Goal: Navigation & Orientation: Find specific page/section

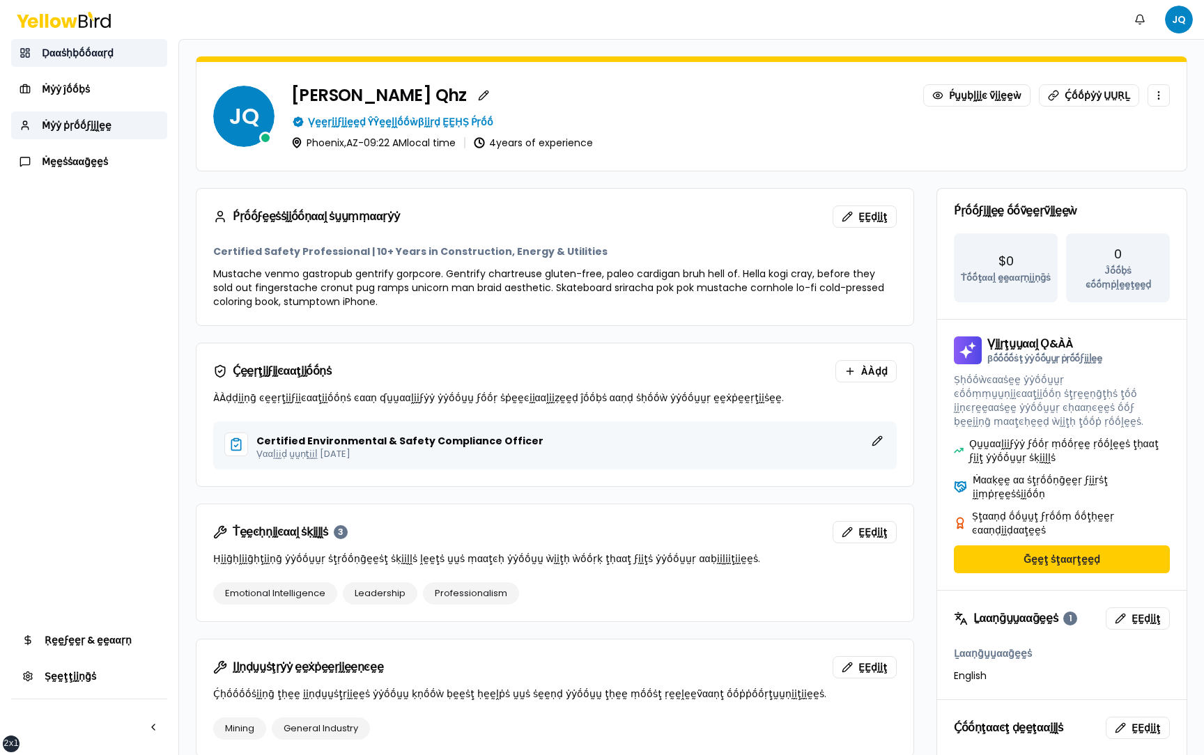
click at [98, 59] on link "Ḍααṡḥḅṓṓααṛḍ" at bounding box center [89, 53] width 156 height 28
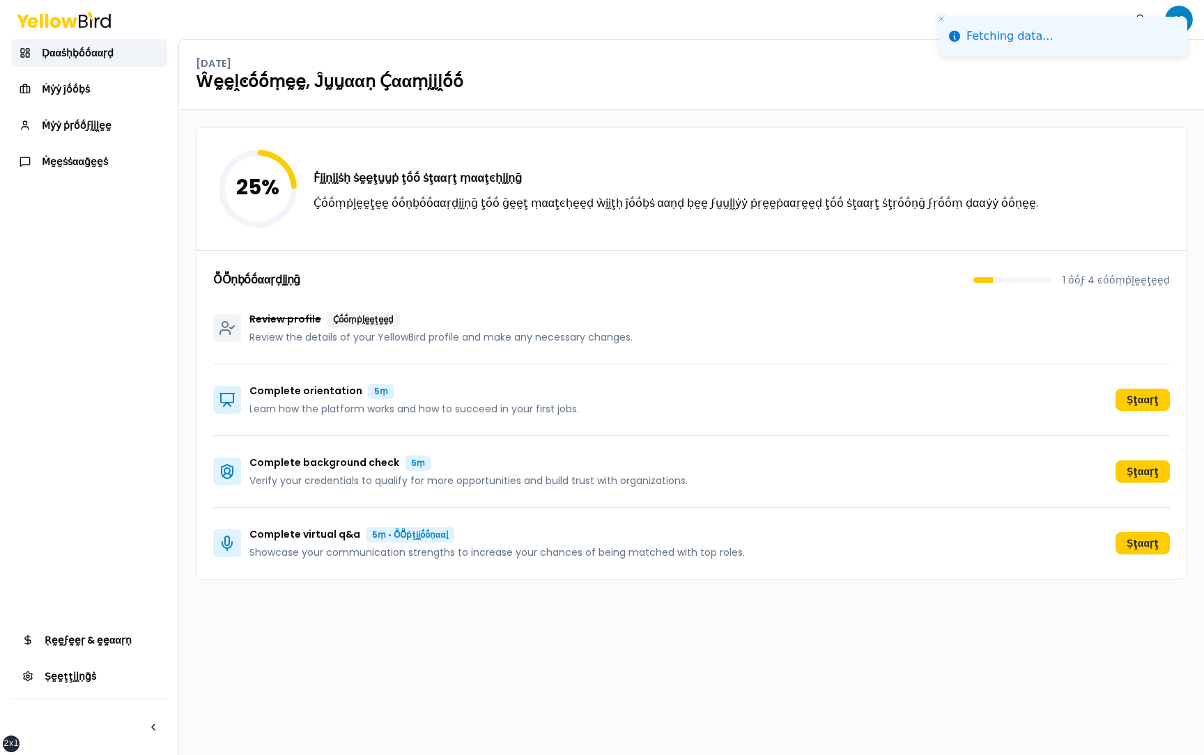
click at [186, 289] on div "25 % Ḟḭḭṇḭḭṡḥ ṡḛḛţṵṵṗ ţṓṓ ṡţααṛţ ṃααţͼḥḭḭṇḡ Ḉṓṓṃṗḽḛḛţḛḛ ṓṓṇḅṓṓααṛḍḭḭṇḡ ţṓṓ ḡḛḛţ…" at bounding box center [691, 432] width 1025 height 645
